Goal: Task Accomplishment & Management: Complete application form

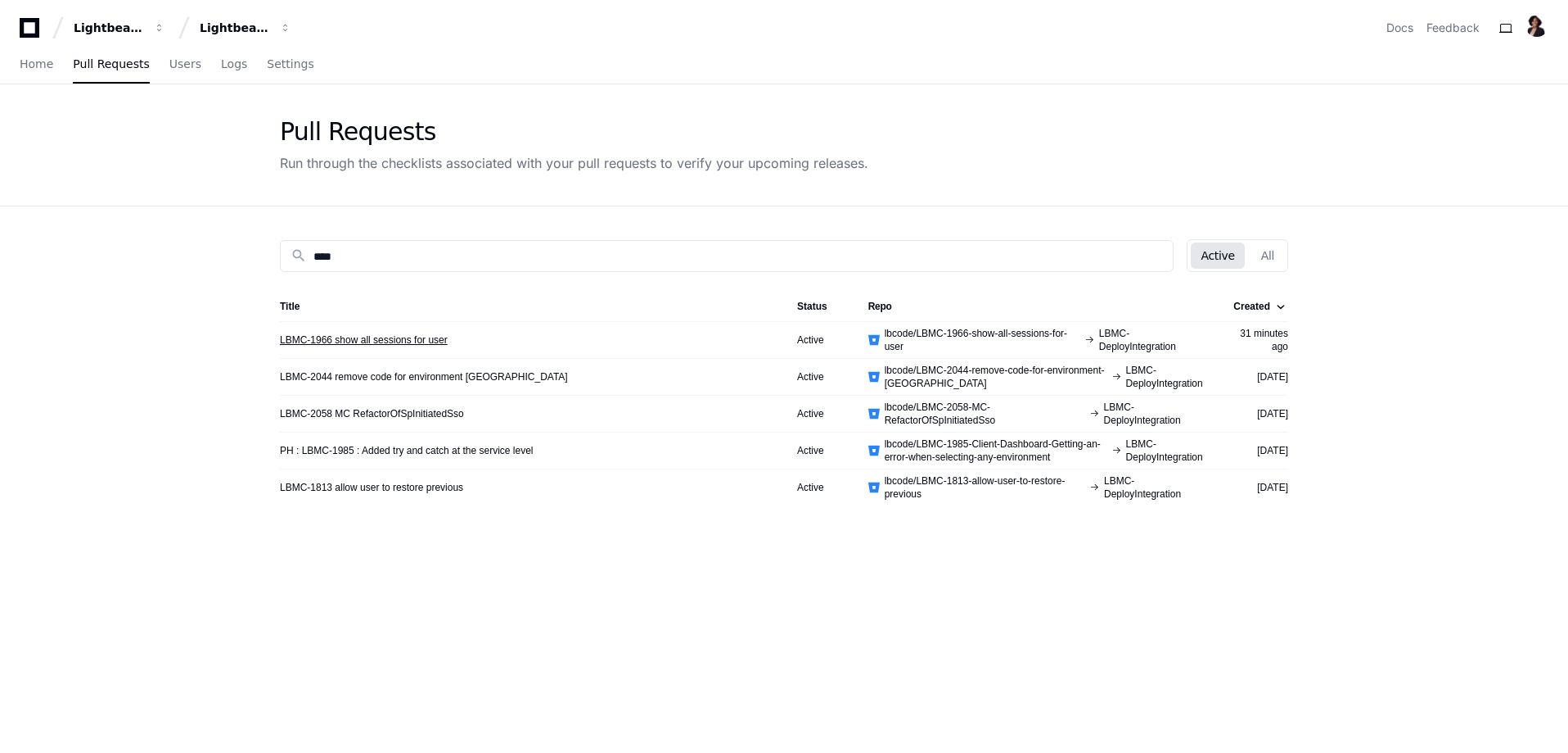
click at [339, 339] on link "LBMC-1966 show all sessions for user" at bounding box center [364, 339] width 168 height 13
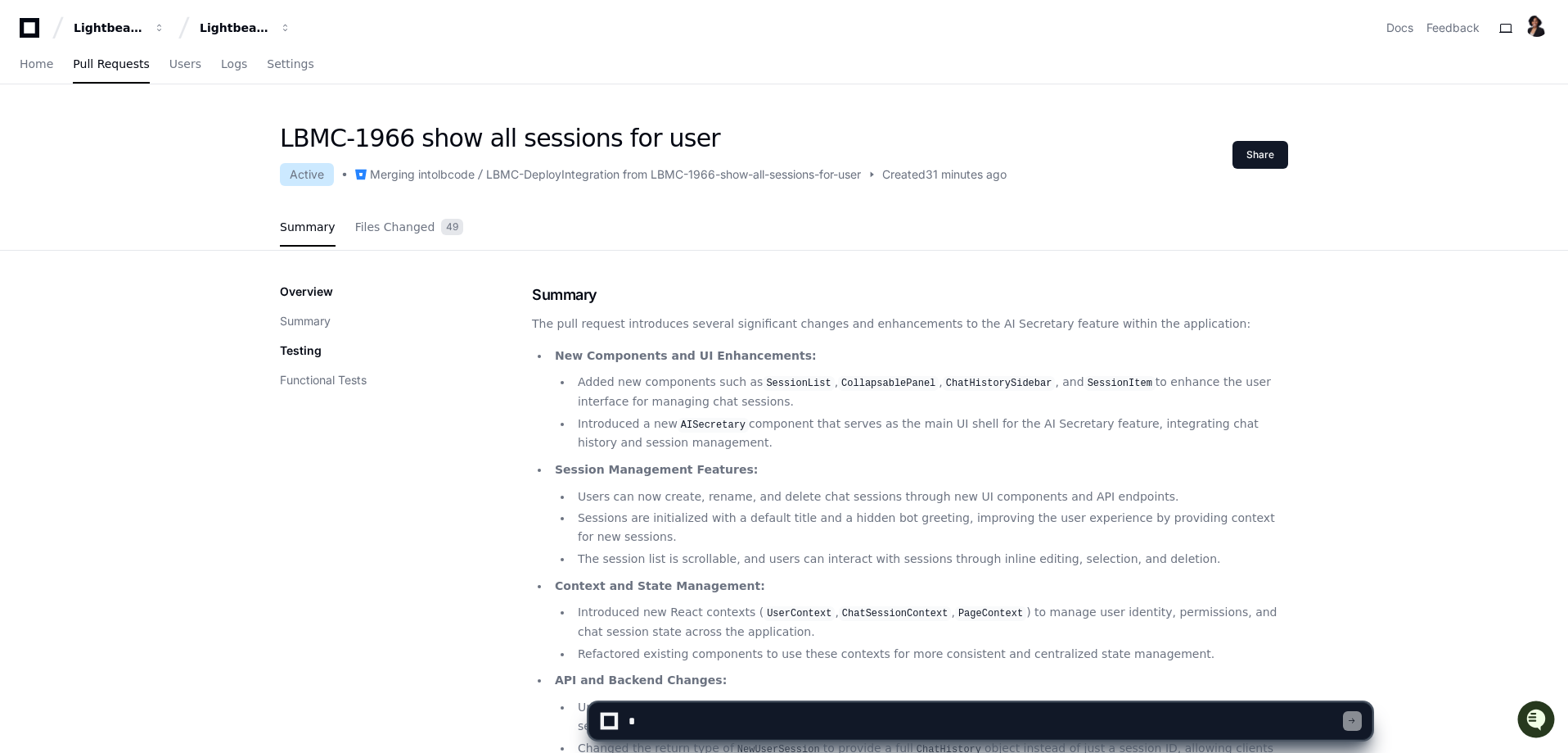
click at [697, 722] on textarea at bounding box center [984, 720] width 718 height 36
type textarea "**********"
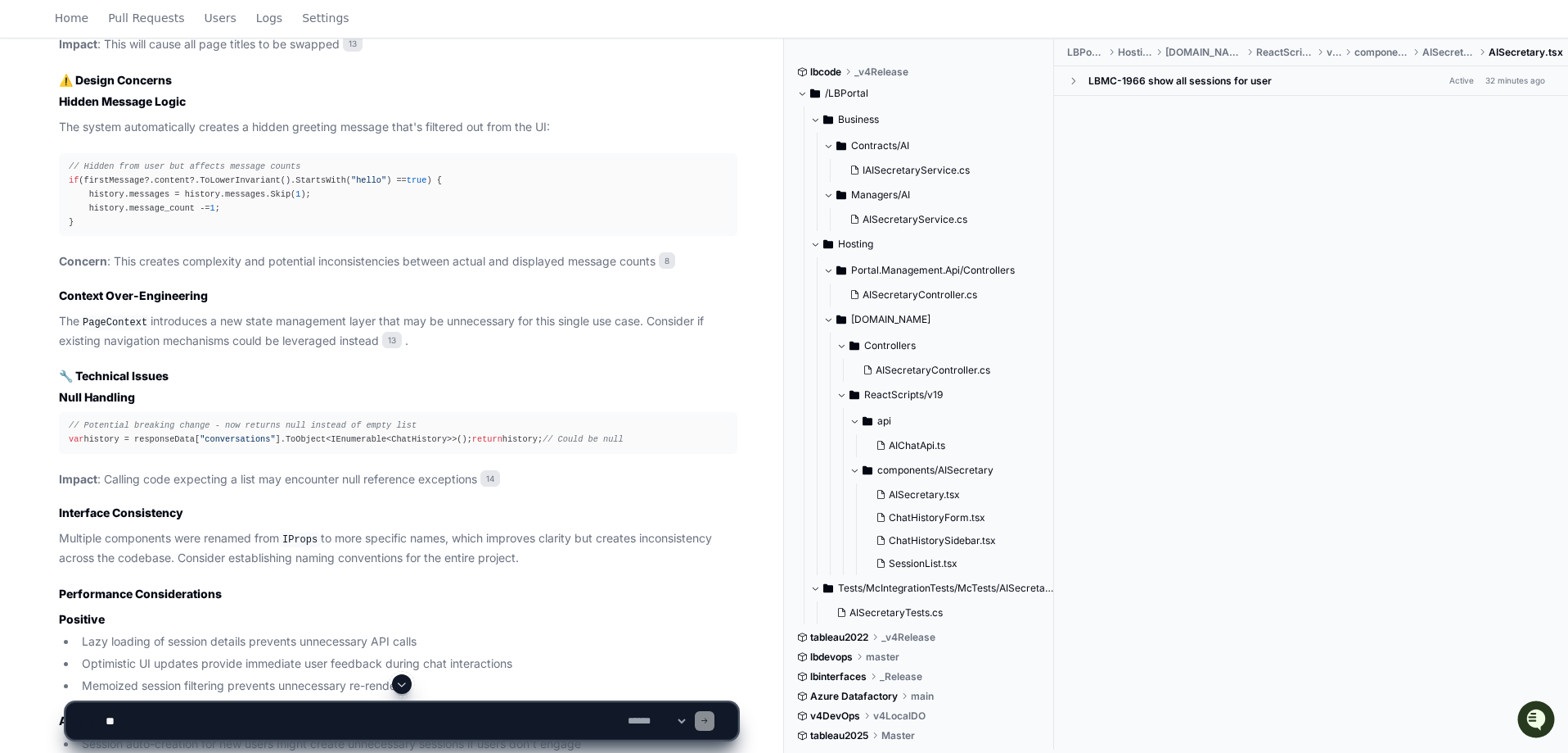
scroll to position [1966, 0]
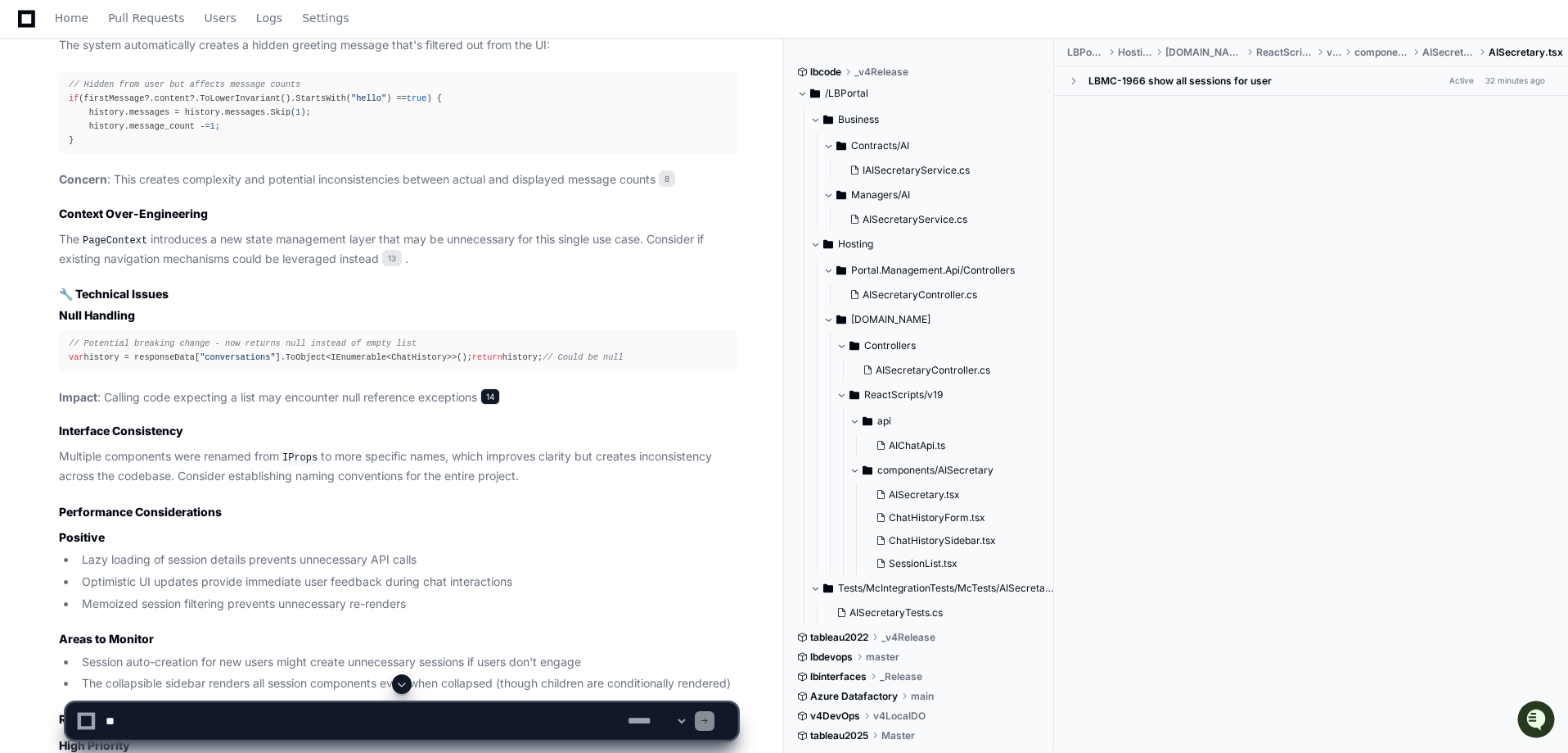
click at [498, 405] on span "14" at bounding box center [490, 396] width 19 height 16
click at [499, 405] on span "14" at bounding box center [490, 396] width 19 height 16
click at [397, 266] on span "13" at bounding box center [392, 258] width 19 height 16
click at [493, 405] on span "14" at bounding box center [490, 396] width 19 height 16
click at [1078, 82] on span at bounding box center [1072, 81] width 12 height 12
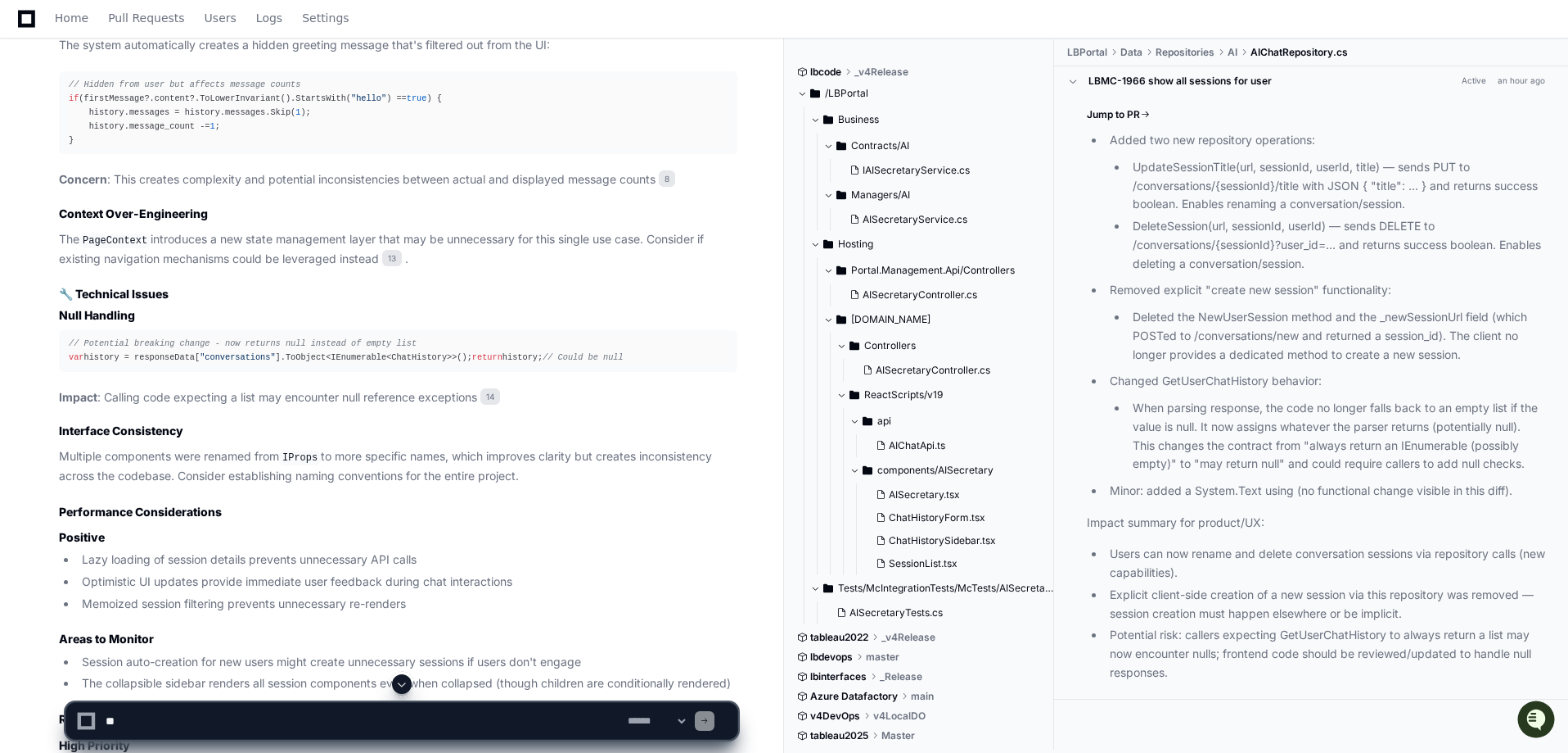
click at [1071, 84] on span at bounding box center [1072, 81] width 12 height 12
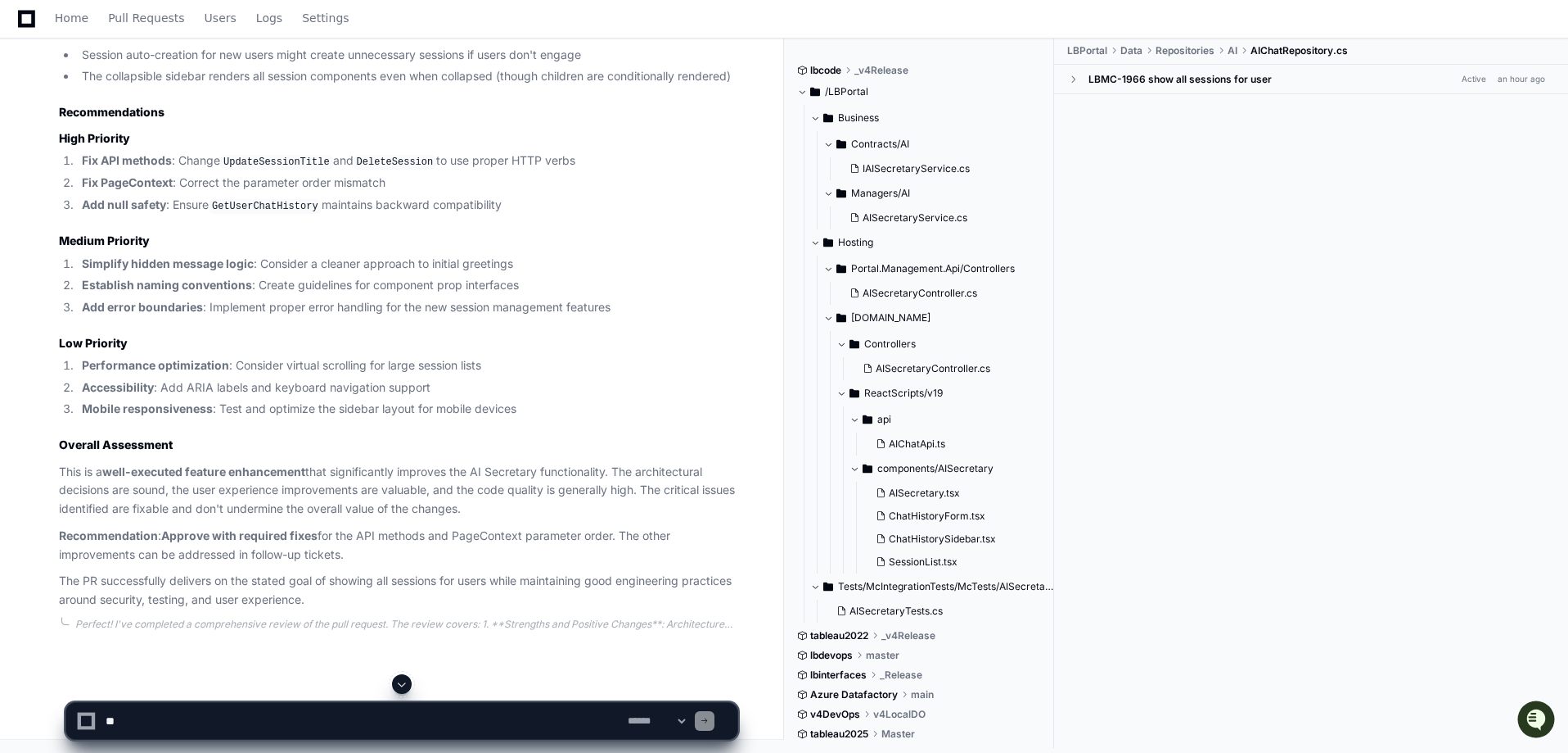
scroll to position [2690, 0]
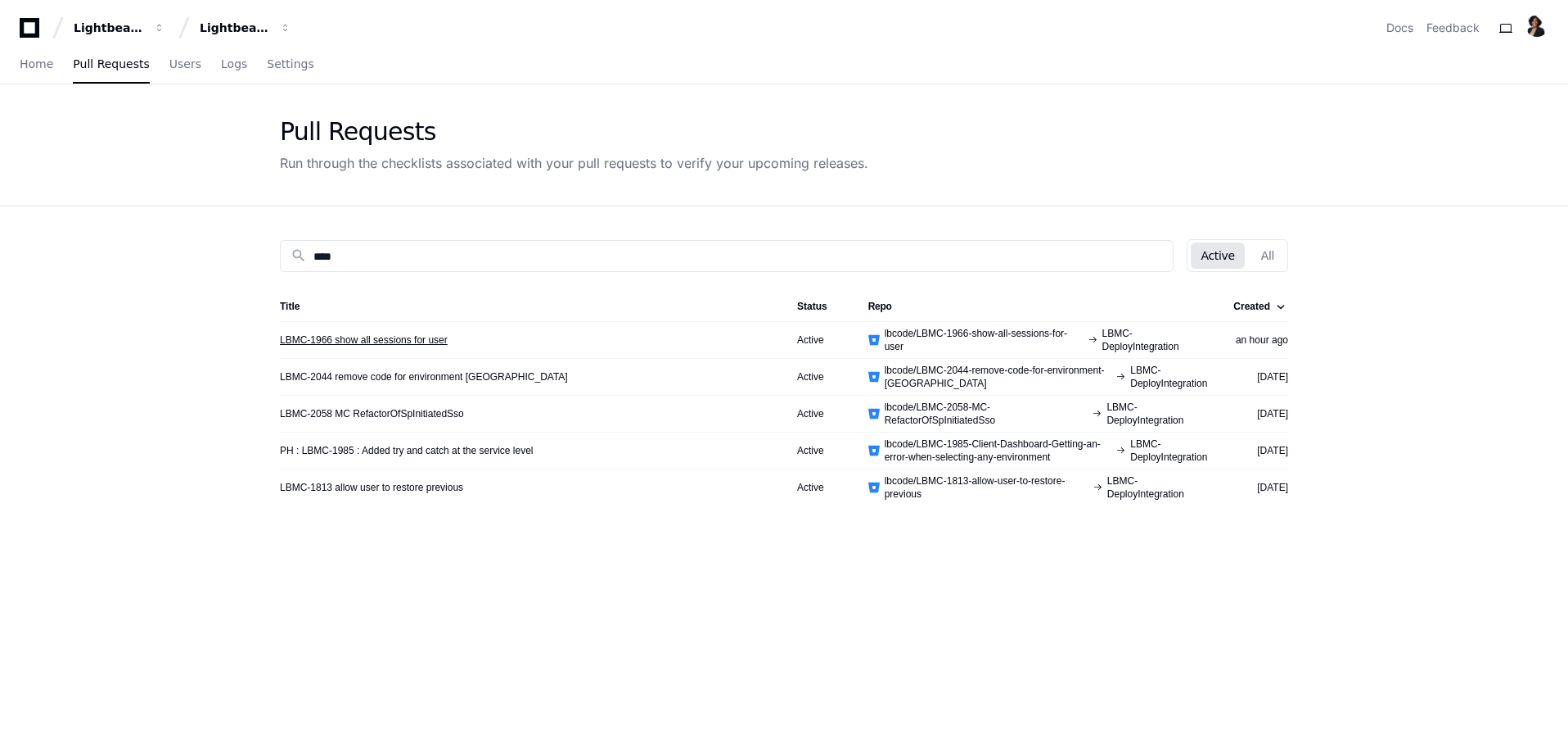
click at [418, 340] on link "LBMC-1966 show all sessions for user" at bounding box center [364, 339] width 168 height 13
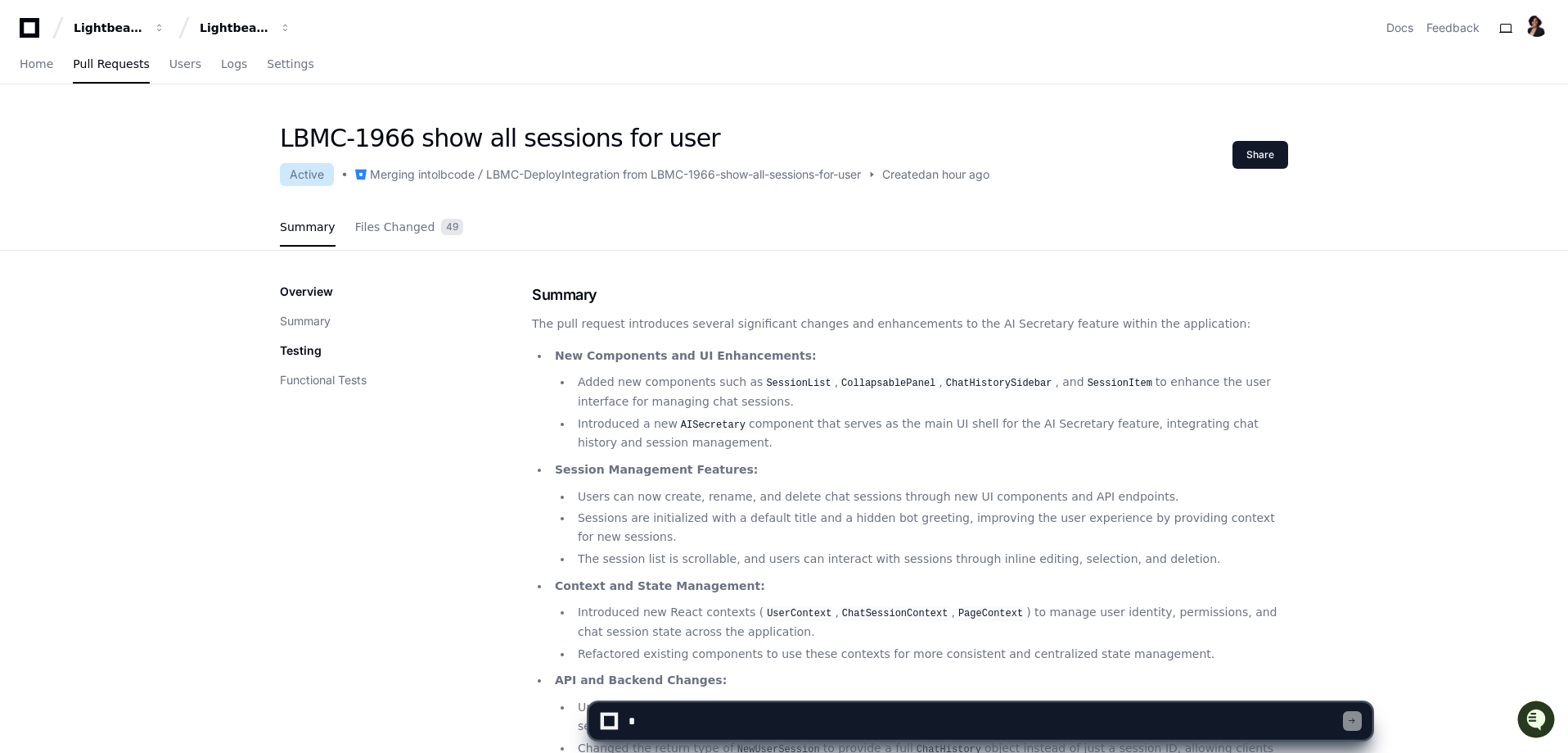
click at [669, 715] on textarea at bounding box center [984, 720] width 718 height 36
type textarea "**********"
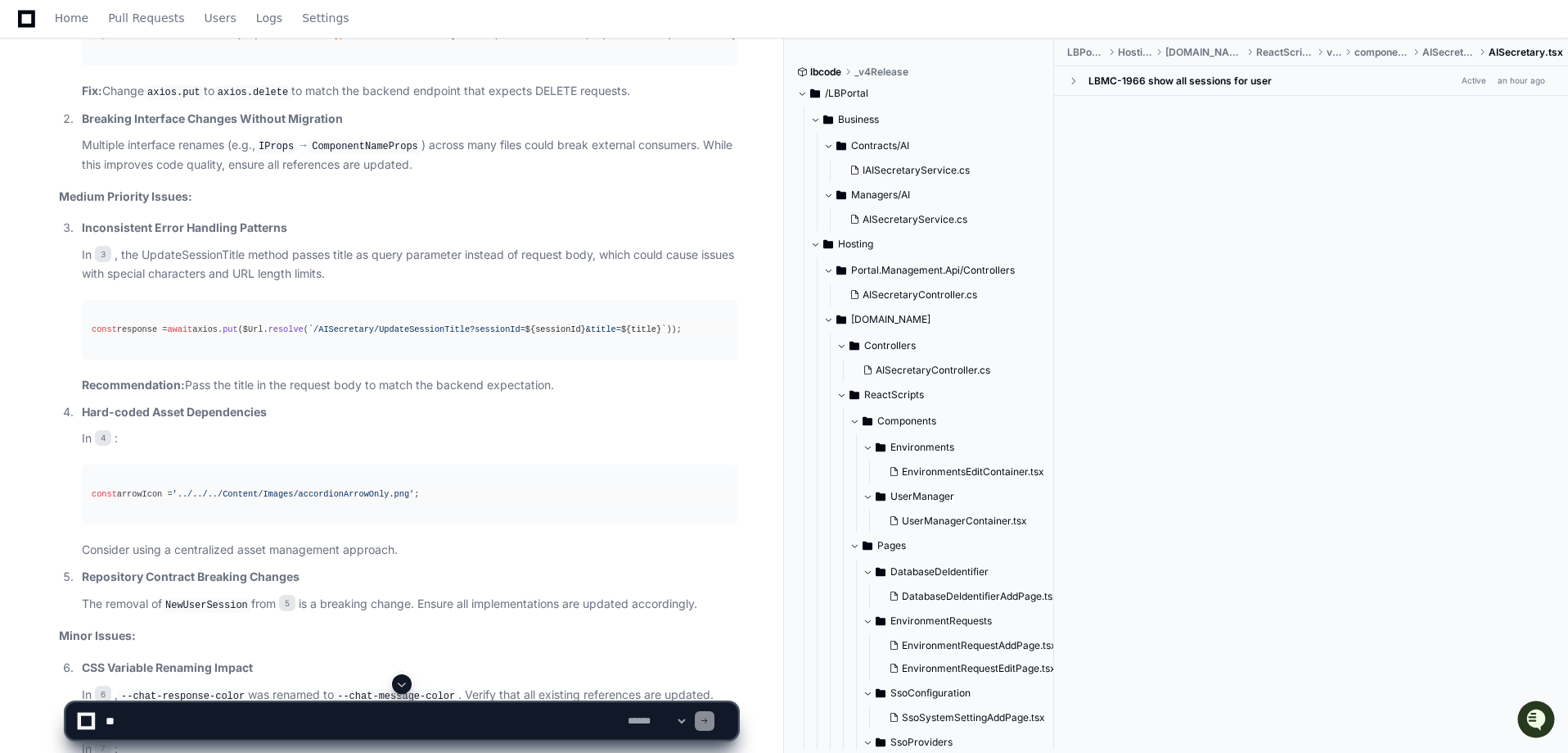
scroll to position [1528, 0]
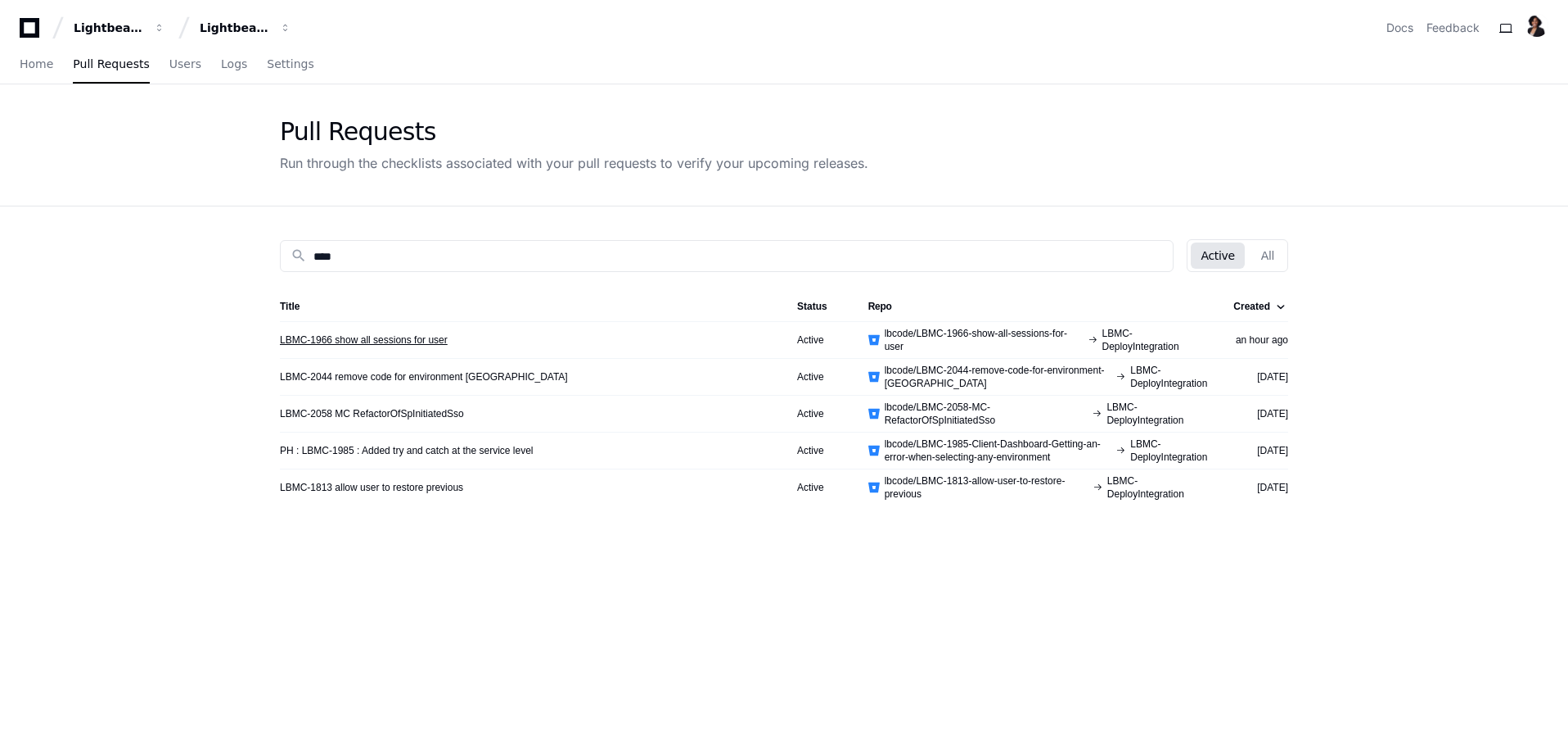
click at [429, 339] on link "LBMC-1966 show all sessions for user" at bounding box center [364, 339] width 168 height 13
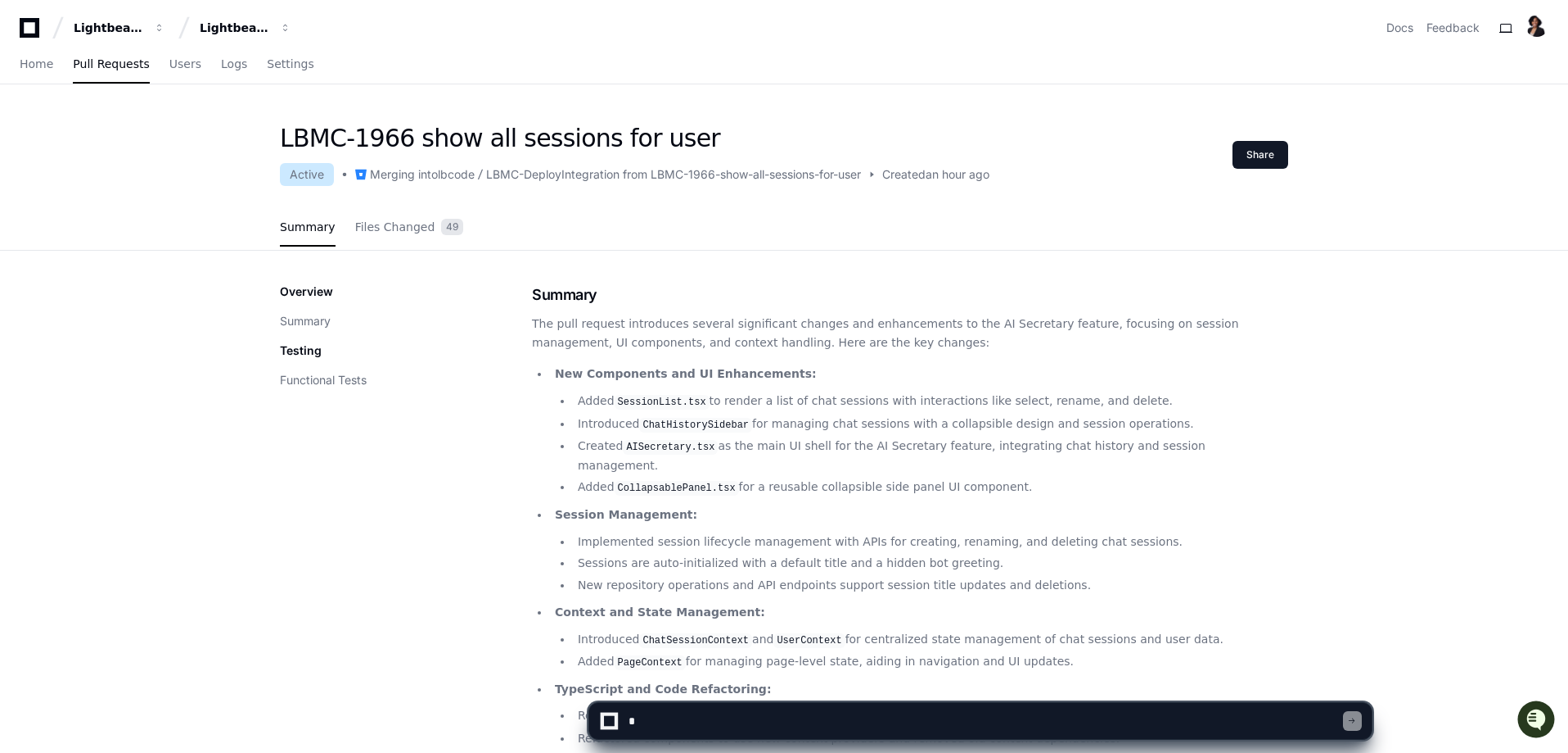
click at [703, 726] on textarea at bounding box center [984, 720] width 718 height 36
type textarea "**********"
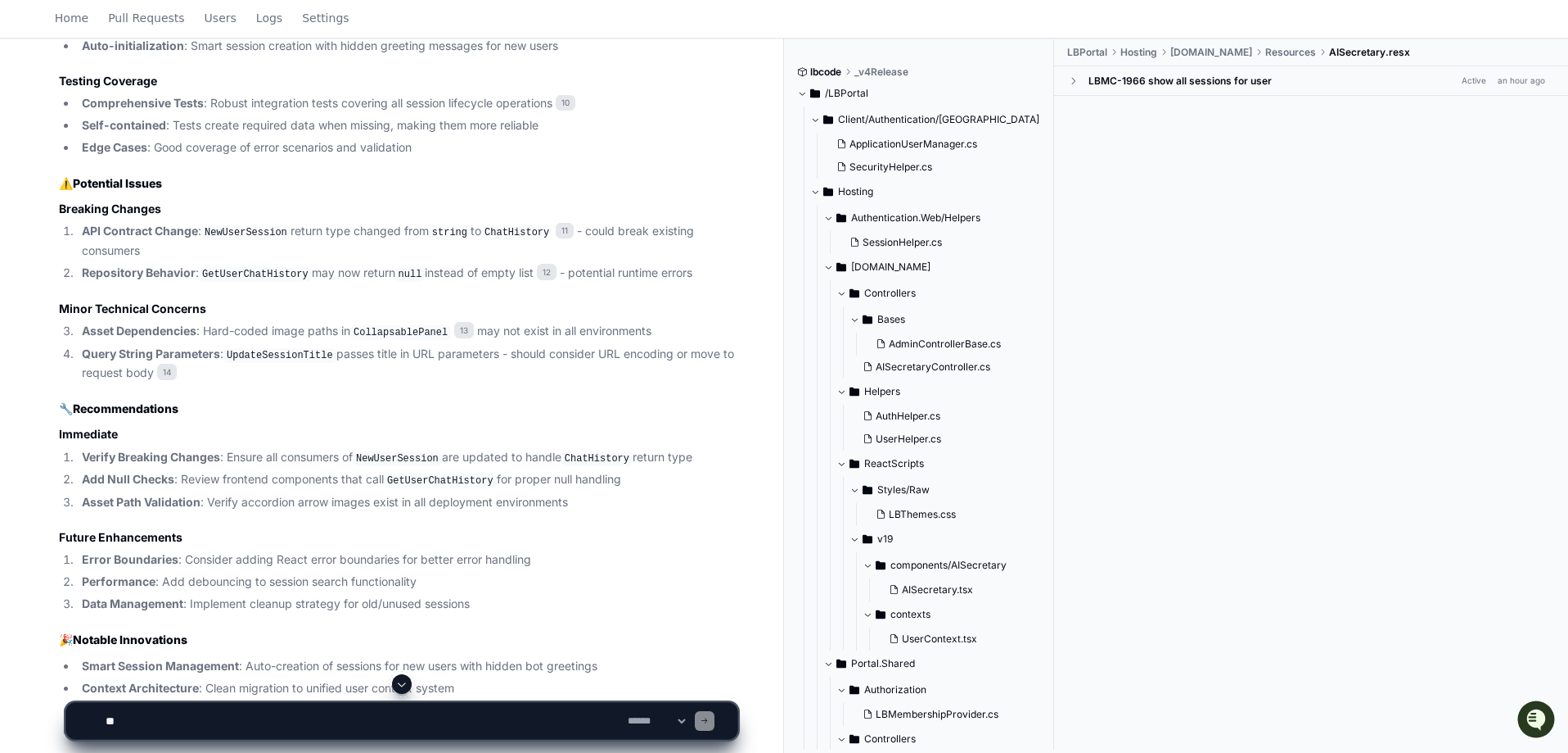
scroll to position [1969, 0]
